Goal: Task Accomplishment & Management: Manage account settings

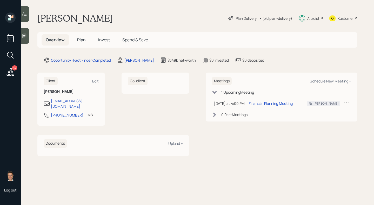
click at [80, 41] on span "Plan" at bounding box center [81, 40] width 9 height 6
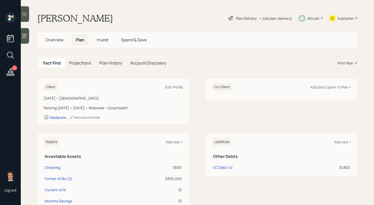
scroll to position [30, 0]
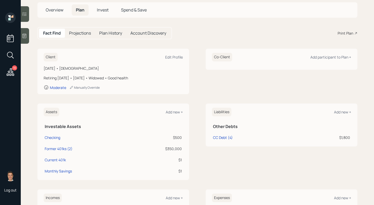
click at [99, 16] on div "Overview Plan Invest Spend & Save" at bounding box center [197, 9] width 320 height 15
click at [100, 14] on h5 "Invest" at bounding box center [103, 9] width 20 height 11
